Goal: Use online tool/utility: Utilize a website feature to perform a specific function

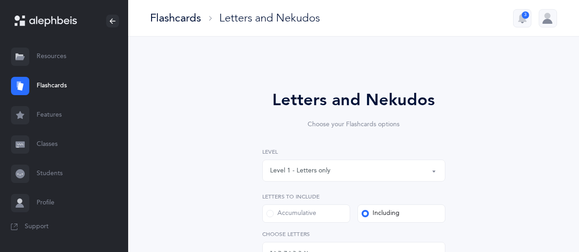
select select "1"
select select "single"
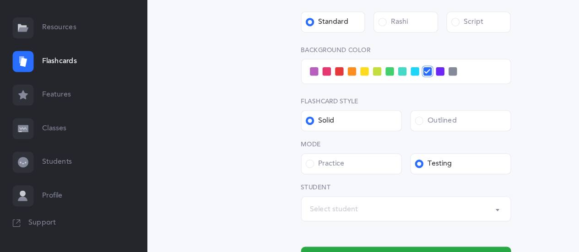
scroll to position [311, 0]
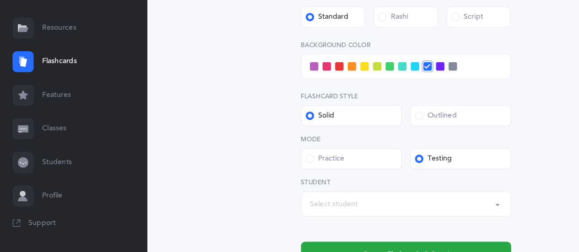
click at [383, 210] on div "Select student" at bounding box center [354, 210] width 168 height 16
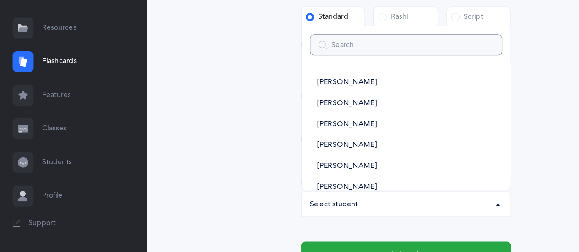
type input "k"
select select
type input "ka"
click at [311, 104] on link "KA Class" at bounding box center [354, 104] width 168 height 18
select select "14638"
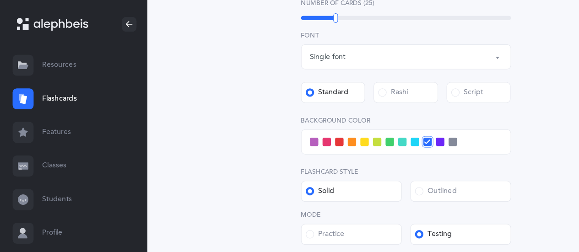
scroll to position [277, 0]
click at [363, 125] on span at bounding box center [361, 123] width 7 height 7
click at [0, 0] on input "checkbox" at bounding box center [0, 0] width 0 height 0
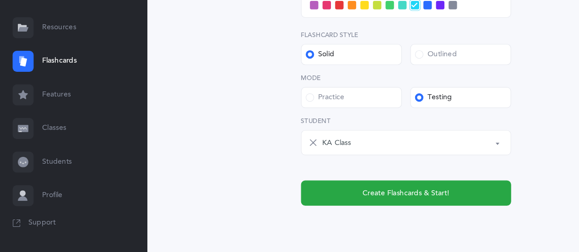
scroll to position [367, 0]
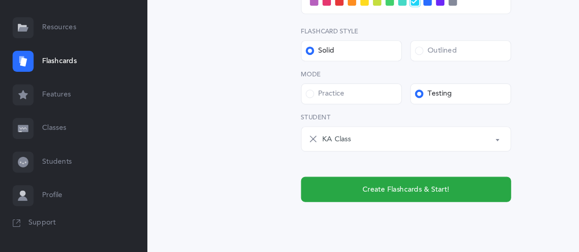
click at [377, 197] on span "Create Flashcards & Start!" at bounding box center [354, 198] width 76 height 10
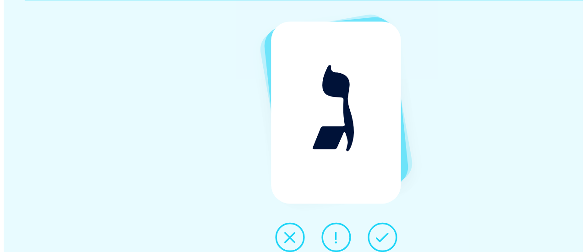
scroll to position [0, 0]
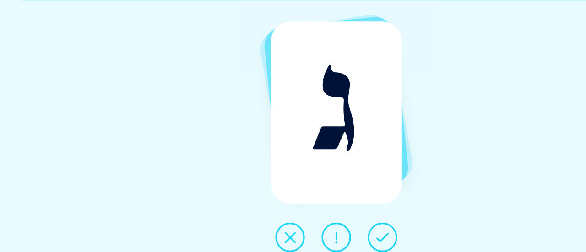
click at [337, 237] on icon at bounding box center [333, 239] width 11 height 11
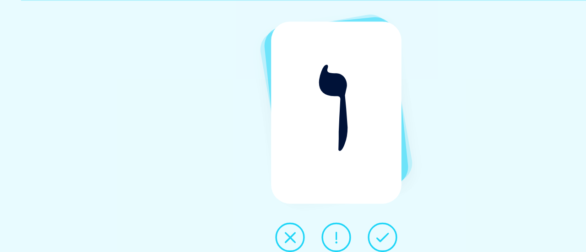
click at [338, 240] on icon at bounding box center [333, 239] width 11 height 11
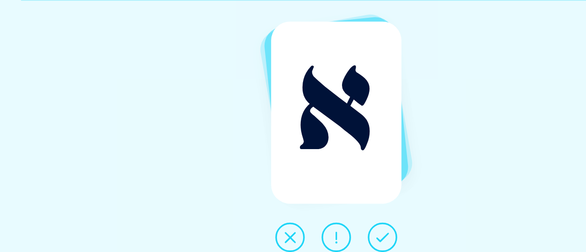
click at [338, 239] on icon at bounding box center [333, 239] width 11 height 11
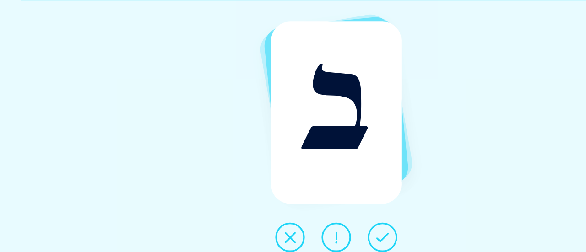
click at [339, 237] on button at bounding box center [334, 240] width 26 height 26
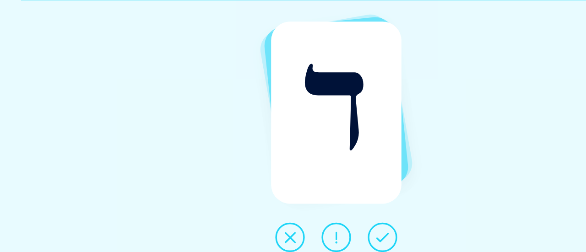
click at [337, 236] on icon at bounding box center [333, 239] width 11 height 11
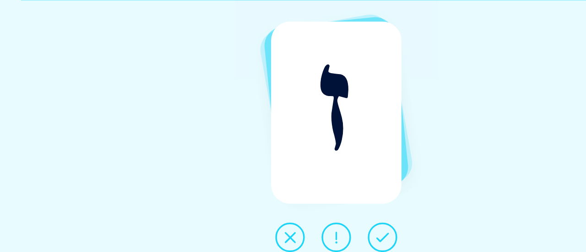
click at [342, 240] on button at bounding box center [334, 240] width 26 height 26
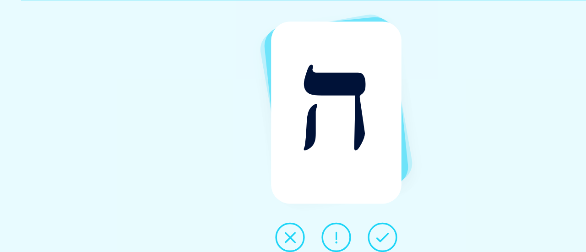
click at [342, 241] on button at bounding box center [334, 240] width 26 height 26
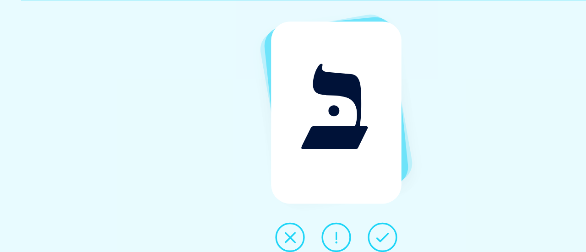
click at [342, 239] on button at bounding box center [334, 240] width 26 height 26
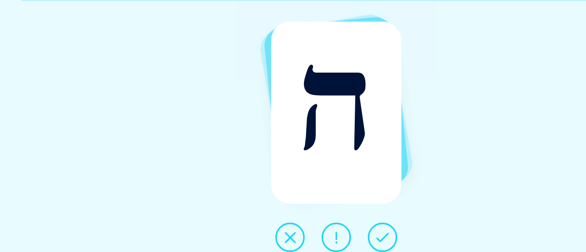
click at [343, 239] on button at bounding box center [334, 240] width 26 height 26
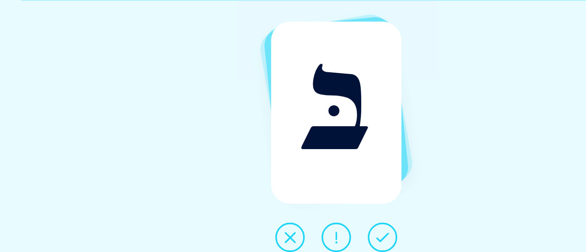
click at [342, 240] on button at bounding box center [334, 240] width 26 height 26
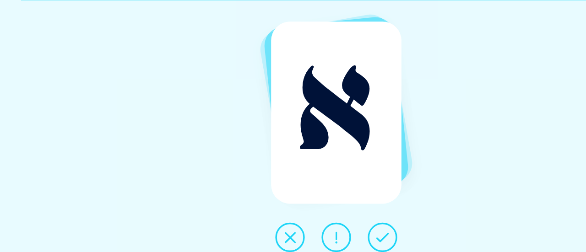
click at [334, 237] on icon at bounding box center [333, 239] width 11 height 11
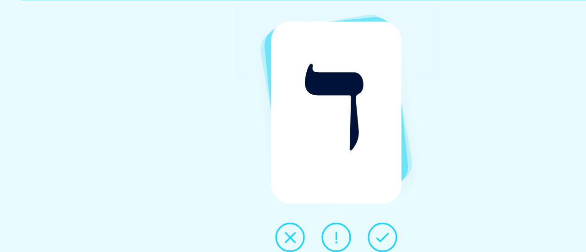
click at [340, 240] on button at bounding box center [334, 240] width 26 height 26
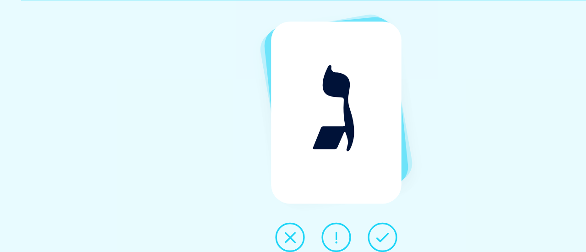
click at [341, 240] on button at bounding box center [334, 240] width 26 height 26
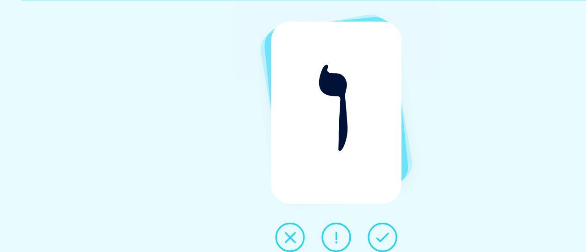
click at [337, 241] on icon at bounding box center [333, 239] width 11 height 11
click at [336, 238] on icon at bounding box center [333, 239] width 11 height 11
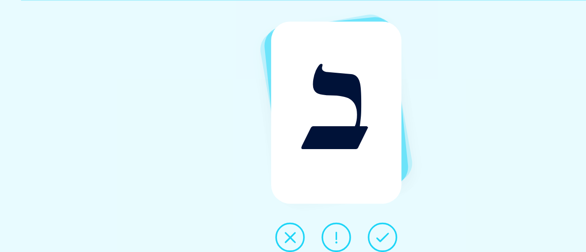
click at [256, 235] on icon at bounding box center [252, 239] width 11 height 11
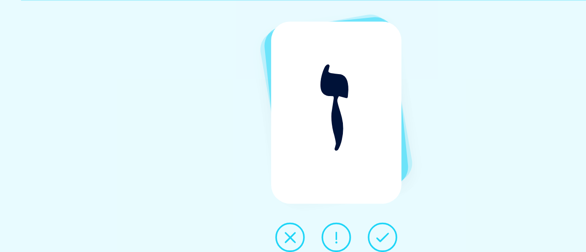
click at [338, 243] on icon at bounding box center [333, 239] width 11 height 11
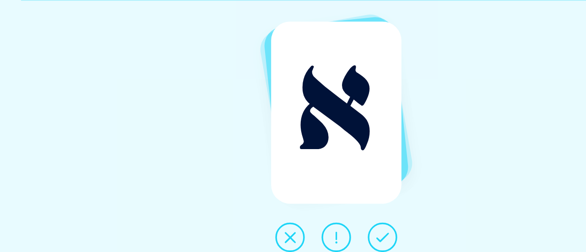
click at [337, 235] on icon at bounding box center [333, 239] width 11 height 11
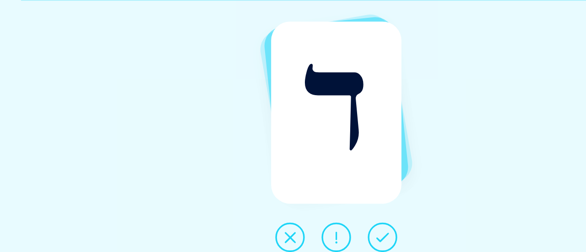
click at [341, 243] on button at bounding box center [334, 240] width 26 height 26
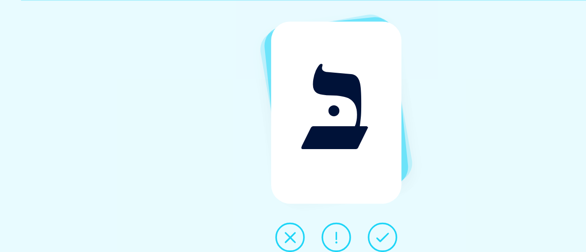
click at [338, 240] on icon at bounding box center [333, 239] width 11 height 11
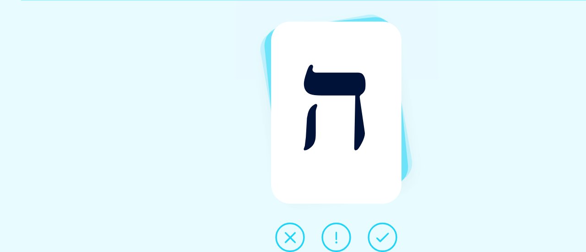
click at [335, 237] on icon at bounding box center [333, 239] width 11 height 11
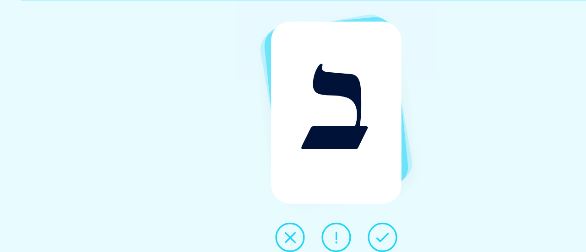
click at [260, 241] on button at bounding box center [253, 240] width 26 height 26
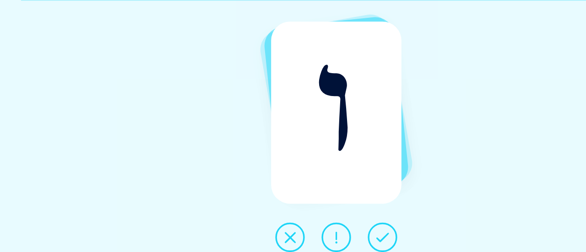
click at [335, 243] on icon at bounding box center [333, 239] width 11 height 11
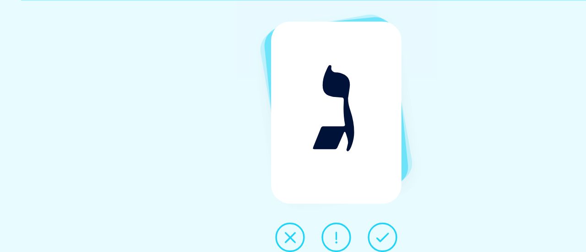
click at [338, 241] on icon at bounding box center [333, 239] width 11 height 11
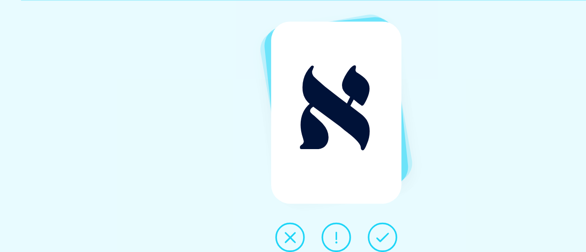
click at [329, 239] on icon at bounding box center [333, 239] width 11 height 11
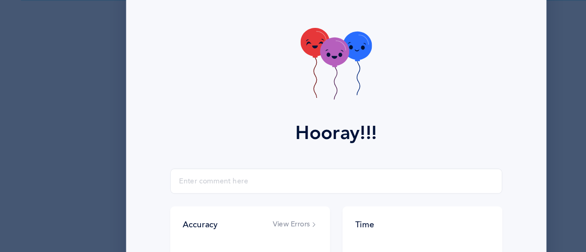
click at [411, 55] on div "Hooray!!!" at bounding box center [292, 96] width 355 height 167
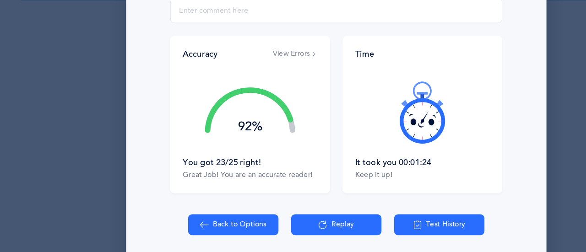
scroll to position [155, 0]
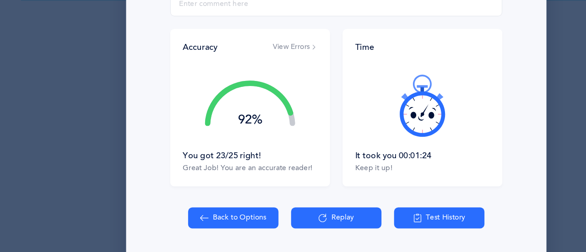
click at [244, 74] on button "View Errors" at bounding box center [257, 73] width 39 height 9
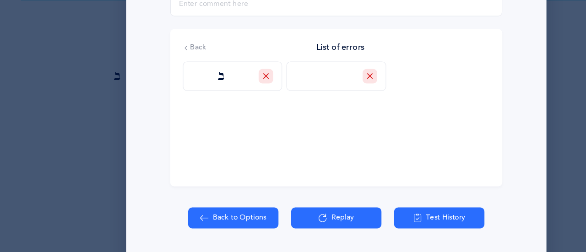
click at [357, 151] on div "Back List of errors ב ב" at bounding box center [292, 126] width 289 height 137
click at [320, 101] on icon at bounding box center [322, 98] width 5 height 5
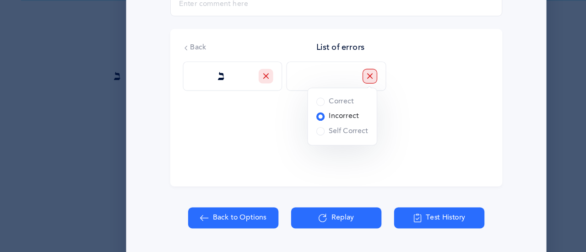
click at [372, 147] on div "Back List of errors ב ב [GEOGRAPHIC_DATA] Incorrect Self Correct" at bounding box center [292, 126] width 289 height 137
